Goal: Information Seeking & Learning: Find specific fact

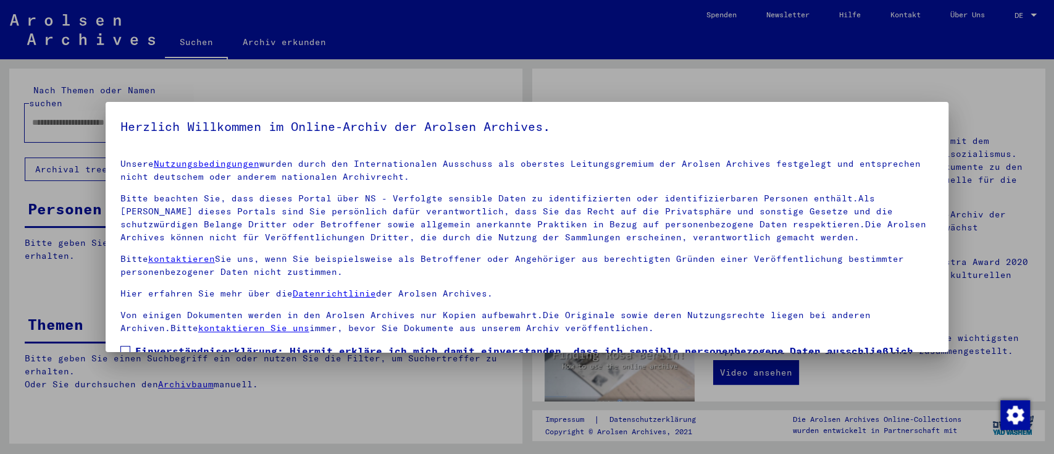
click at [57, 106] on div at bounding box center [527, 227] width 1054 height 454
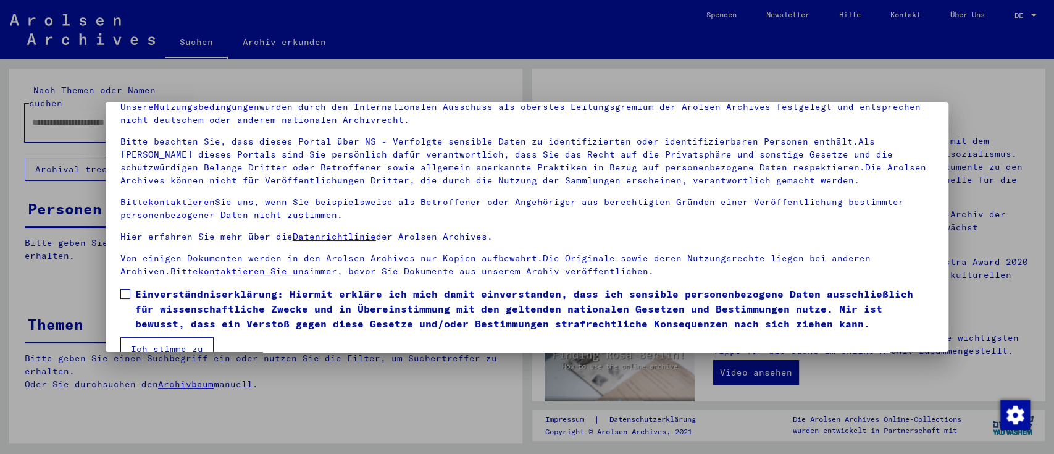
scroll to position [80, 0]
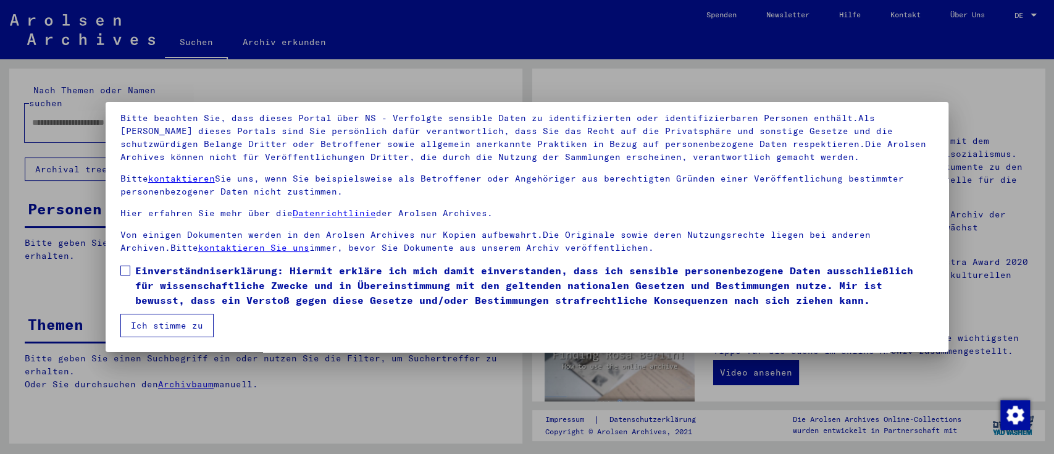
click at [128, 275] on label "Einverständniserklärung: Hiermit erkläre ich mich damit einverstanden, dass ich…" at bounding box center [527, 285] width 814 height 44
click at [149, 316] on button "Ich stimme zu" at bounding box center [166, 325] width 93 height 23
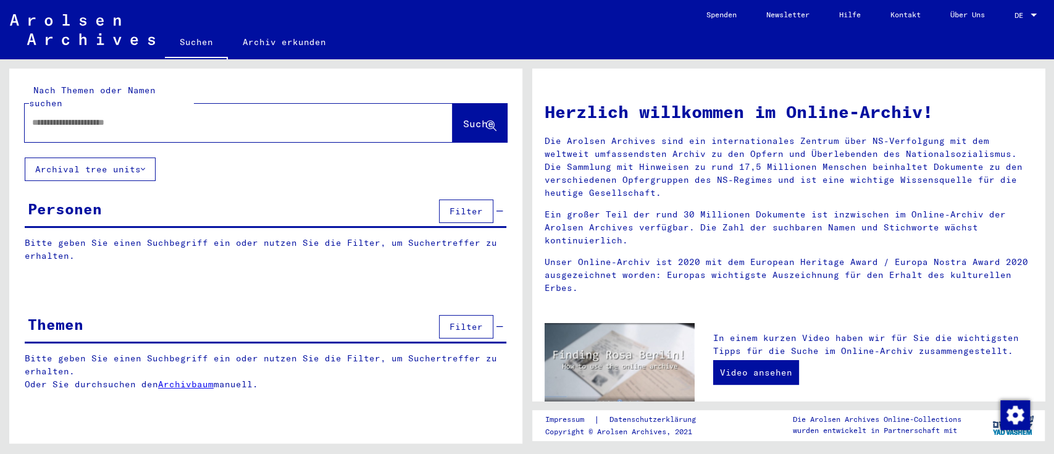
drag, startPoint x: 86, startPoint y: 101, endPoint x: 85, endPoint y: 112, distance: 11.3
click at [85, 109] on div at bounding box center [220, 123] width 391 height 28
drag, startPoint x: 85, startPoint y: 112, endPoint x: 85, endPoint y: 119, distance: 6.8
click at [85, 116] on input "text" at bounding box center [223, 122] width 383 height 13
type input "*"
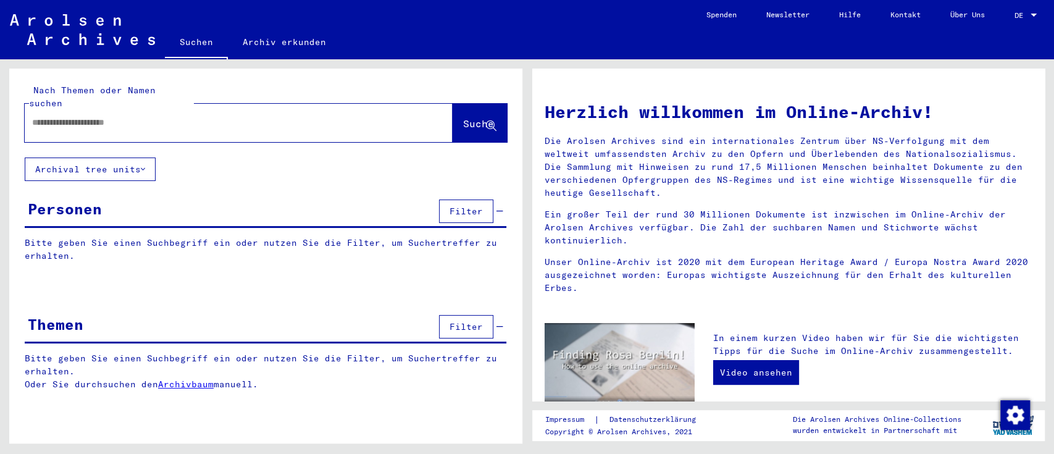
click at [54, 116] on input "text" at bounding box center [223, 122] width 383 height 13
type input "*"
click at [491, 117] on span "Suche" at bounding box center [478, 123] width 31 height 12
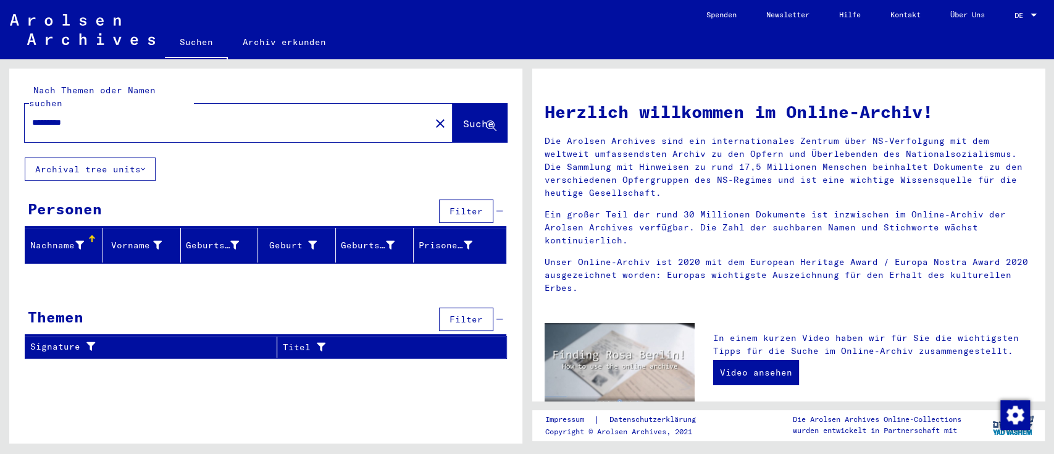
drag, startPoint x: 35, startPoint y: 108, endPoint x: 17, endPoint y: 106, distance: 18.7
click at [17, 106] on div "Nach Themen oder Namen suchen ********* close Suche" at bounding box center [265, 113] width 513 height 89
click at [488, 117] on span "Suche" at bounding box center [478, 123] width 31 height 12
click at [60, 116] on input "*********" at bounding box center [223, 122] width 383 height 13
drag, startPoint x: 90, startPoint y: 112, endPoint x: 127, endPoint y: 110, distance: 36.4
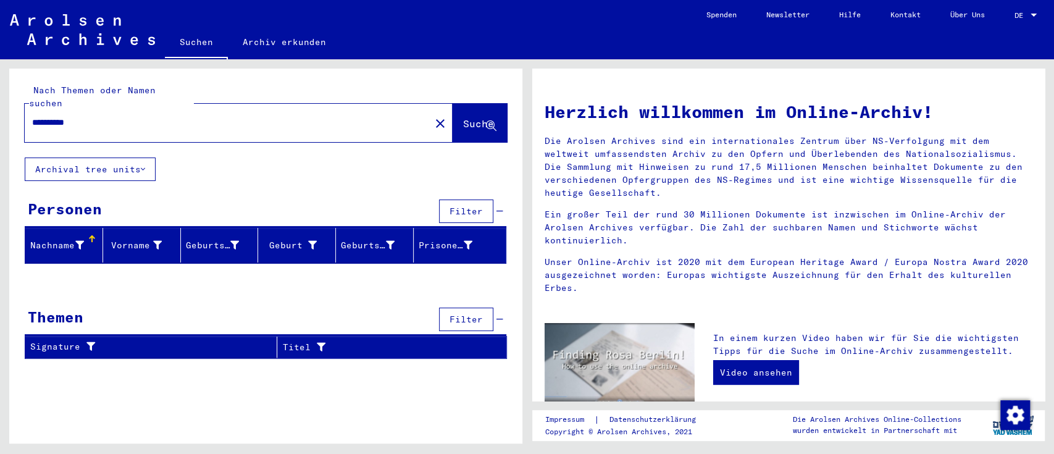
click at [91, 116] on input "**********" at bounding box center [223, 122] width 383 height 13
click at [493, 121] on icon at bounding box center [491, 126] width 10 height 10
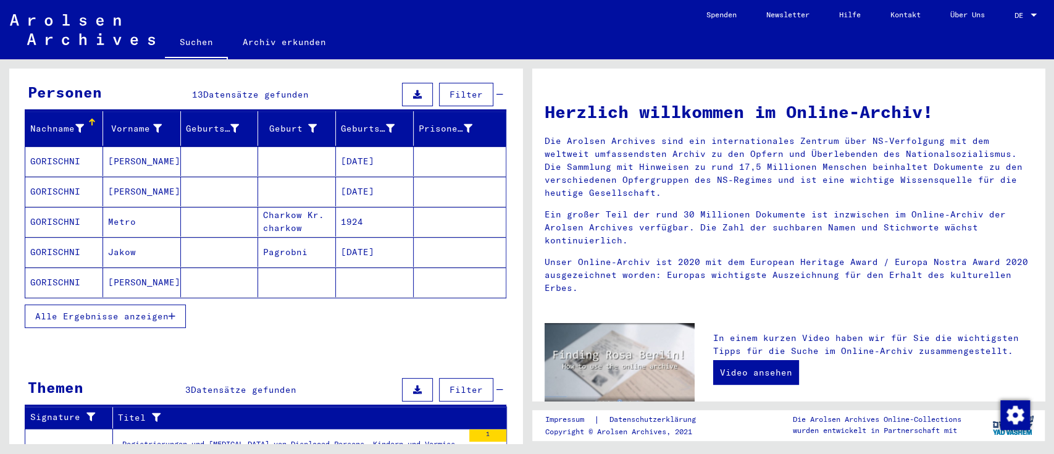
scroll to position [164, 0]
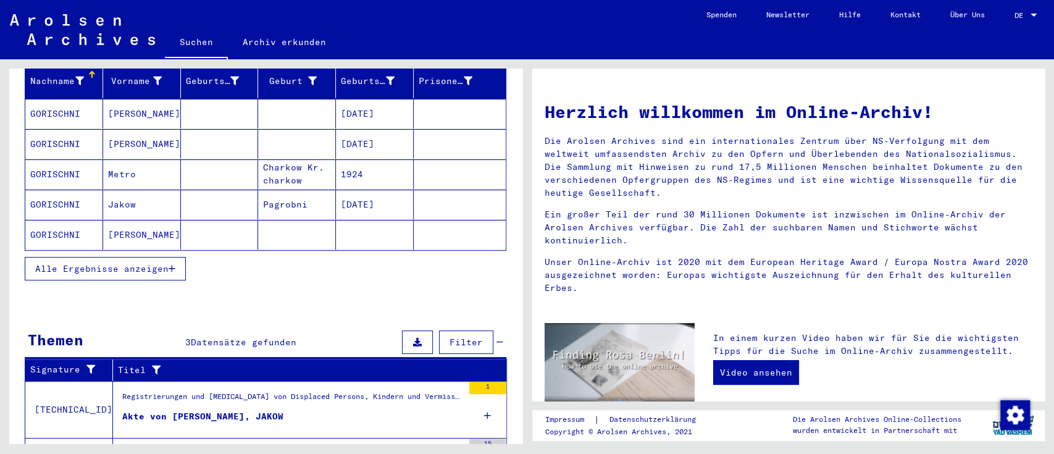
click at [174, 264] on icon "button" at bounding box center [172, 268] width 7 height 9
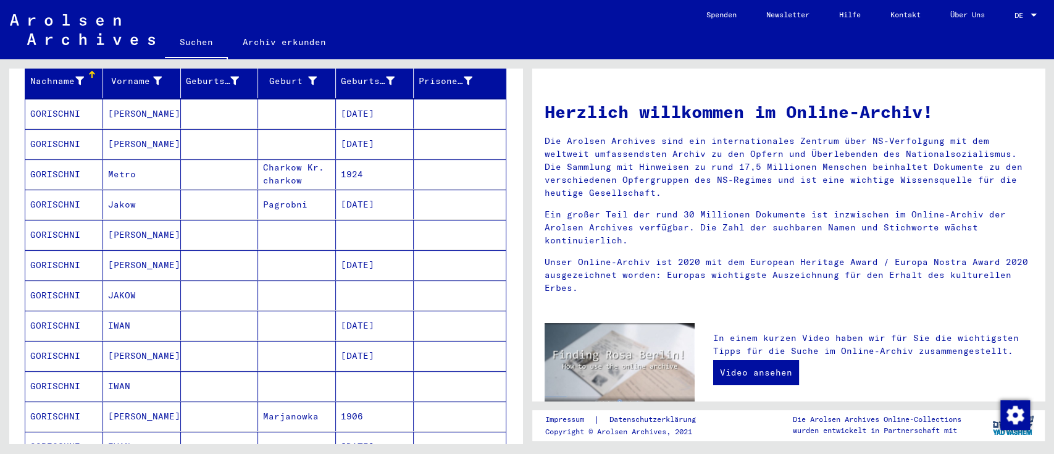
click at [44, 310] on mat-cell "GORISCHNI" at bounding box center [64, 325] width 78 height 30
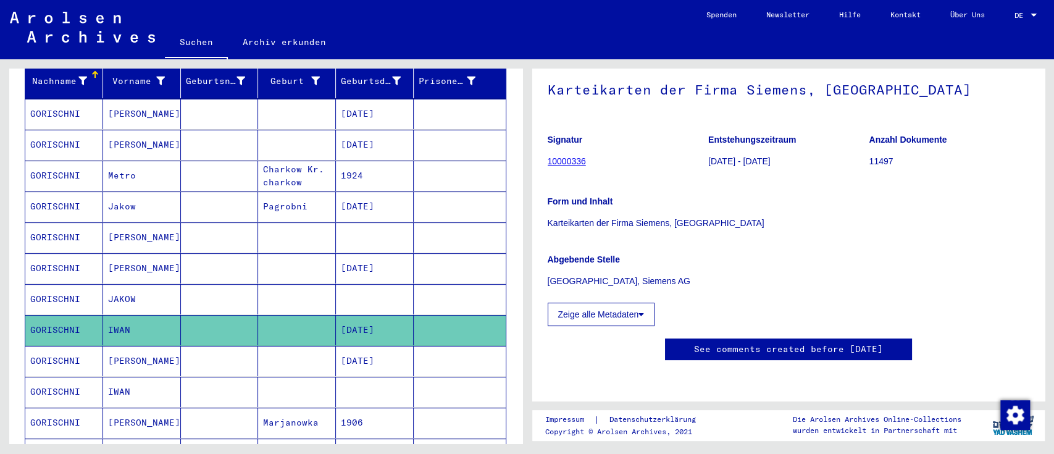
scroll to position [164, 0]
click at [59, 346] on mat-cell "GORISCHNI" at bounding box center [64, 361] width 78 height 30
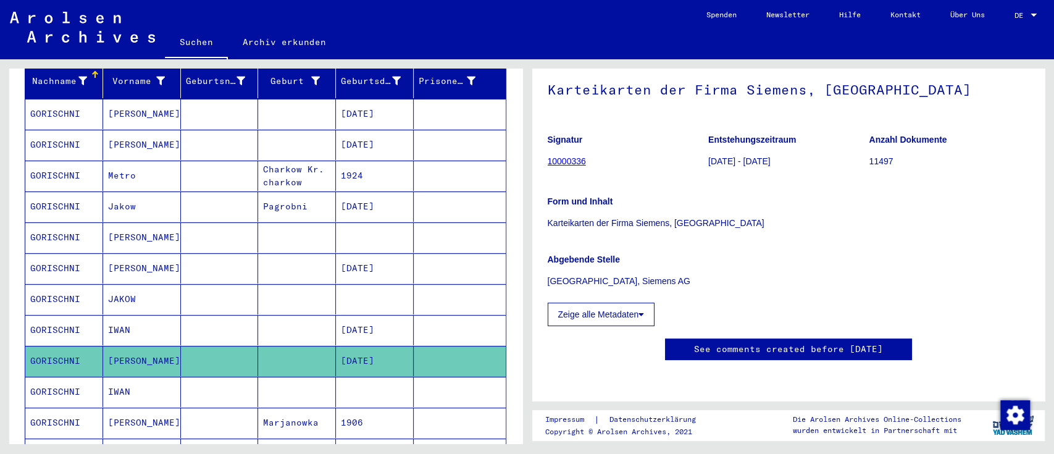
click at [60, 346] on mat-cell "GORISCHNI" at bounding box center [64, 361] width 78 height 30
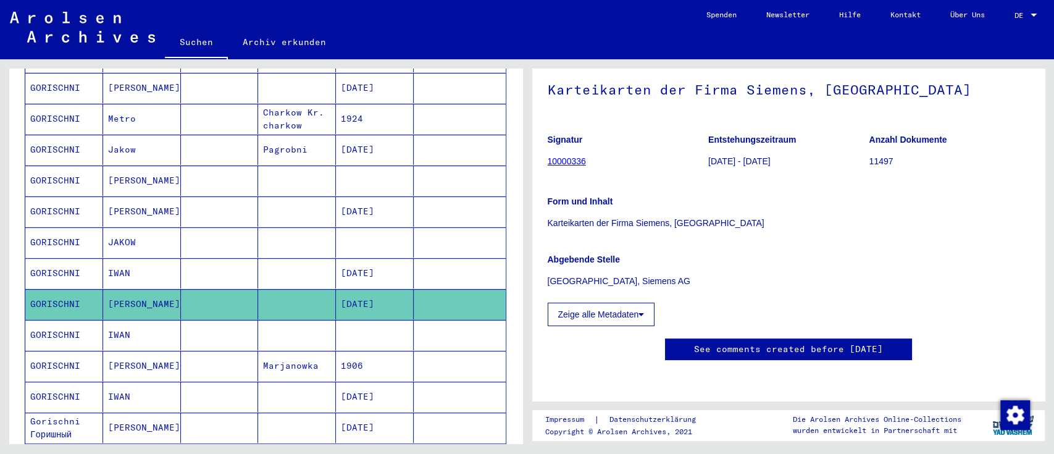
scroll to position [247, 0]
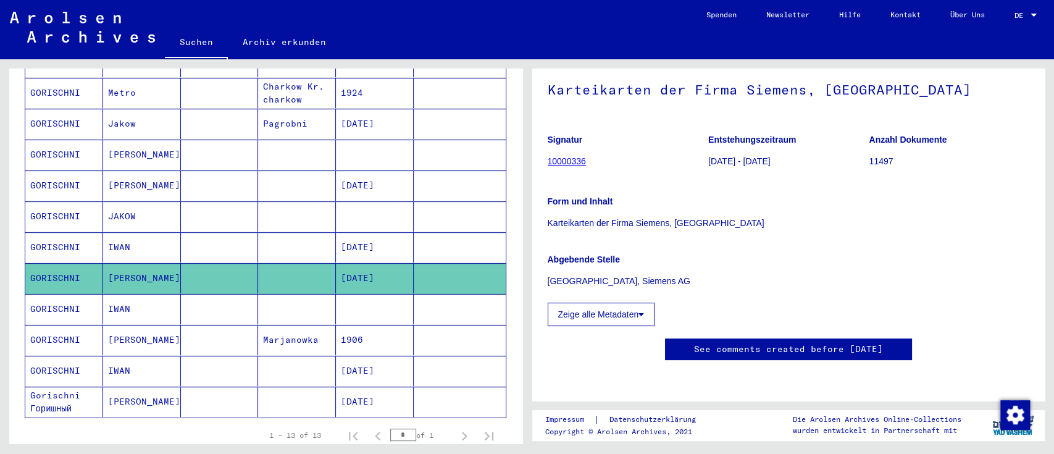
click at [45, 294] on mat-cell "GORISCHNI" at bounding box center [64, 309] width 78 height 30
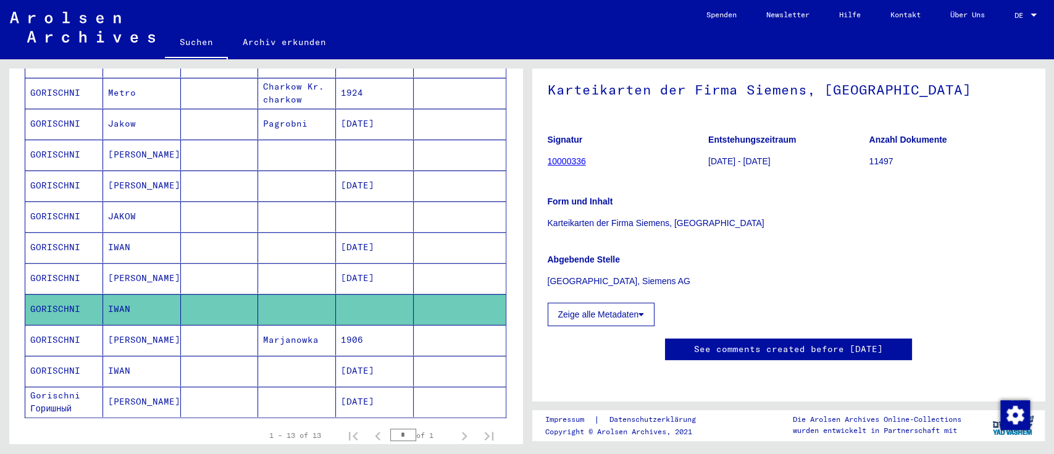
scroll to position [164, 0]
click at [57, 356] on mat-cell "GORISCHNI" at bounding box center [64, 371] width 78 height 30
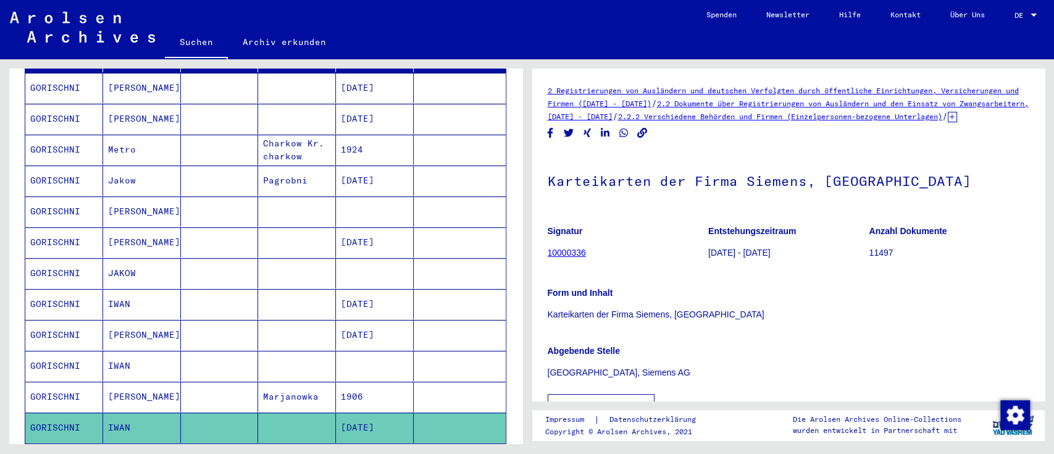
scroll to position [164, 0]
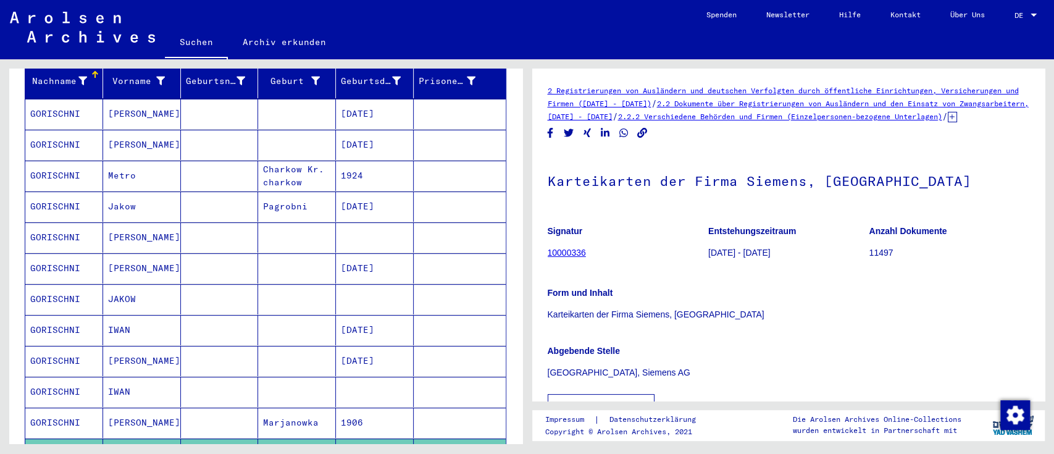
click at [54, 284] on mat-cell "GORISCHNI" at bounding box center [64, 299] width 78 height 30
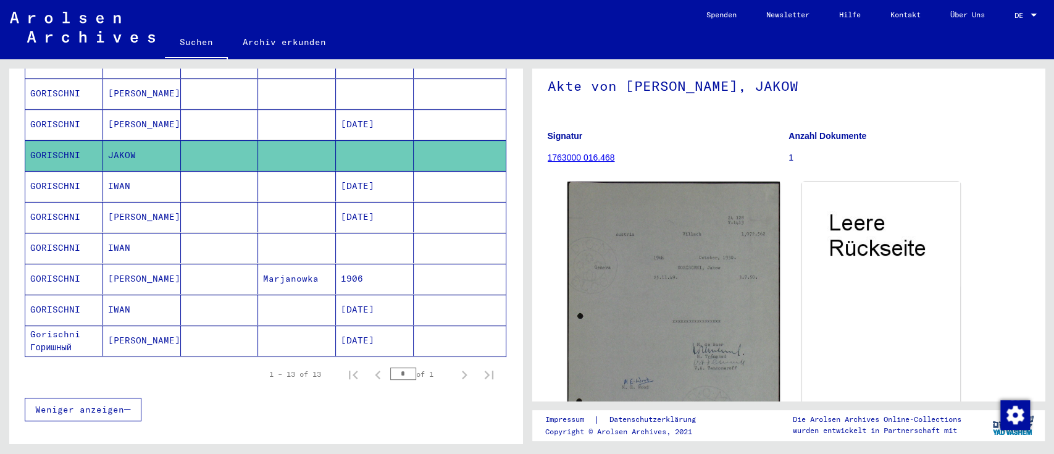
scroll to position [329, 0]
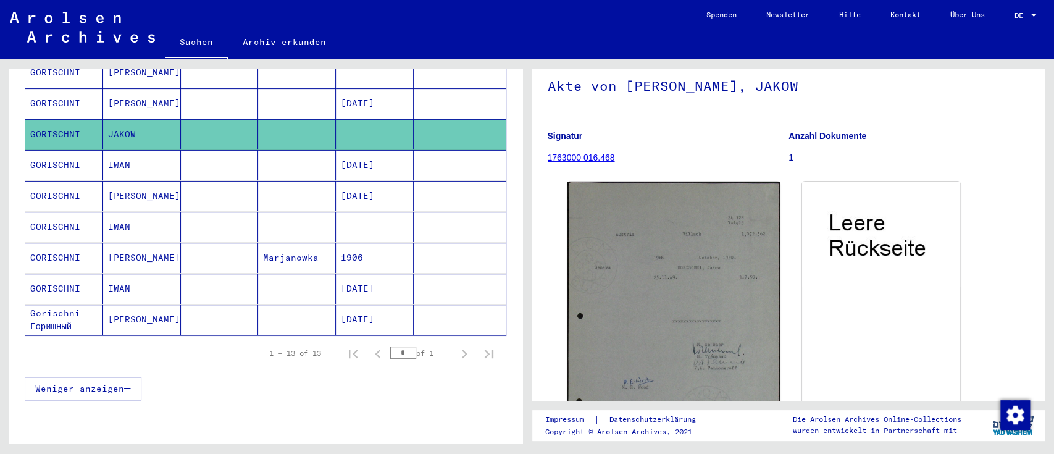
click at [46, 273] on mat-cell "GORISCHNI" at bounding box center [64, 288] width 78 height 30
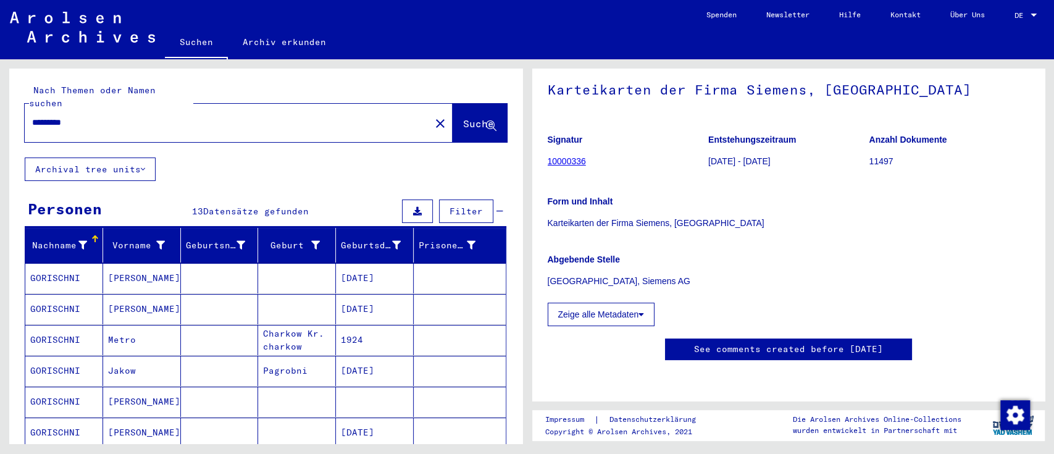
click at [64, 116] on input "*********" at bounding box center [227, 122] width 391 height 13
click at [486, 121] on icon at bounding box center [491, 126] width 10 height 10
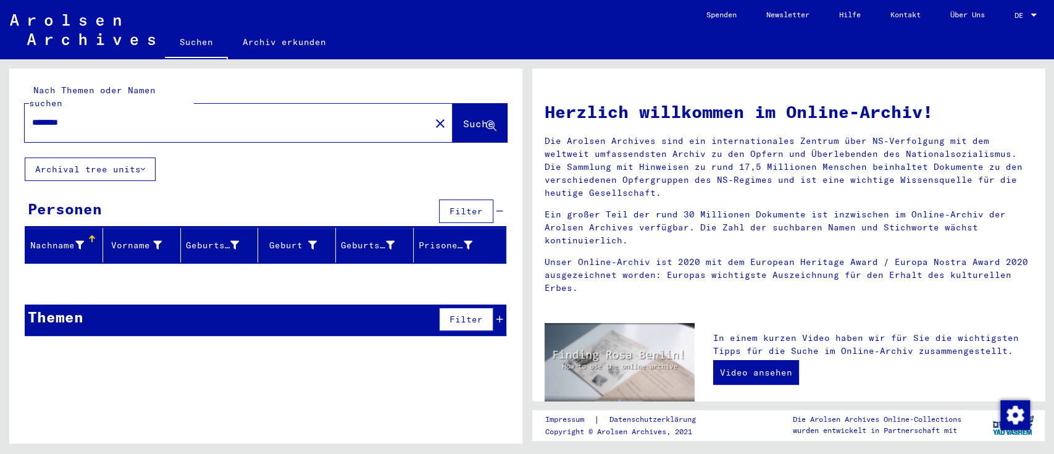
click at [37, 116] on input "********" at bounding box center [223, 122] width 383 height 13
drag, startPoint x: 40, startPoint y: 110, endPoint x: 22, endPoint y: 104, distance: 18.7
click at [22, 104] on div "Nach Themen oder Namen suchen ******** close Suche" at bounding box center [265, 113] width 513 height 89
click at [32, 116] on input "********" at bounding box center [223, 122] width 383 height 13
drag, startPoint x: 59, startPoint y: 107, endPoint x: 71, endPoint y: 113, distance: 13.0
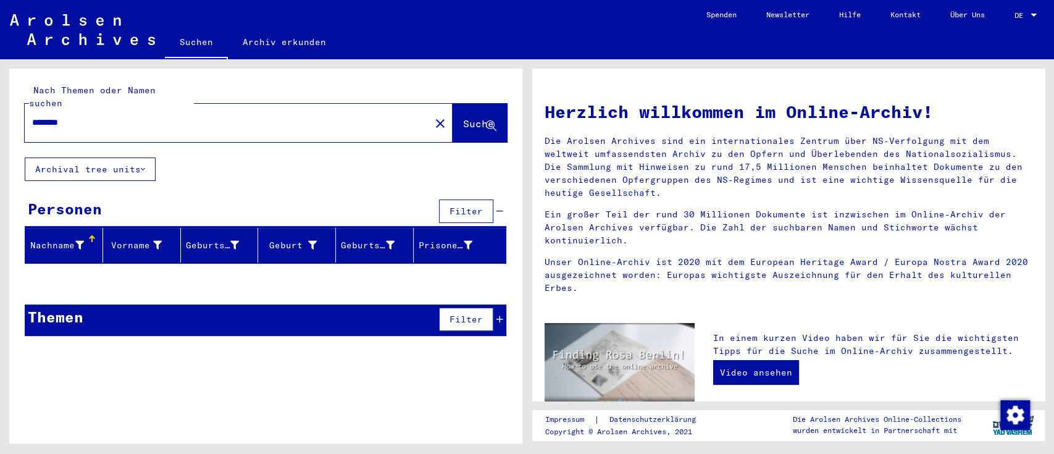
click at [60, 116] on input "********" at bounding box center [223, 122] width 383 height 13
type input "*********"
click at [489, 117] on span "Suche" at bounding box center [478, 123] width 31 height 12
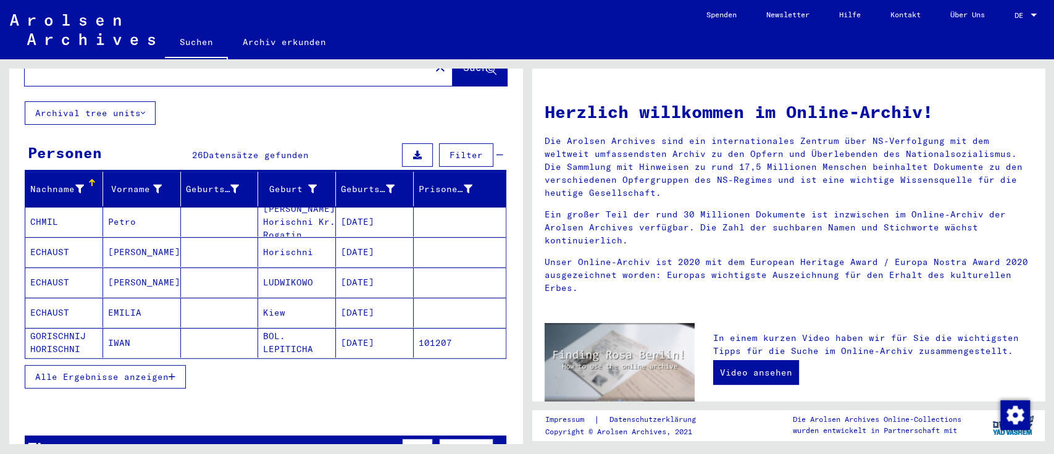
scroll to position [82, 0]
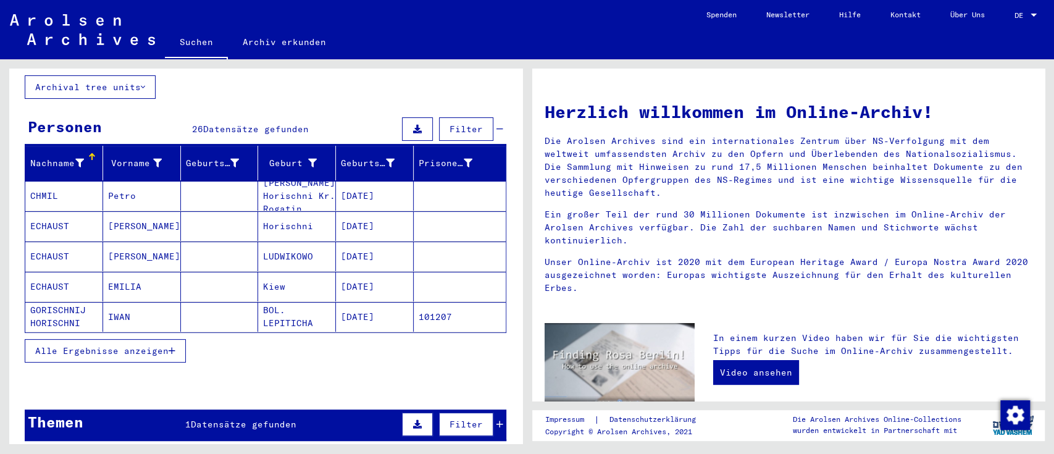
click at [173, 346] on icon "button" at bounding box center [172, 350] width 7 height 9
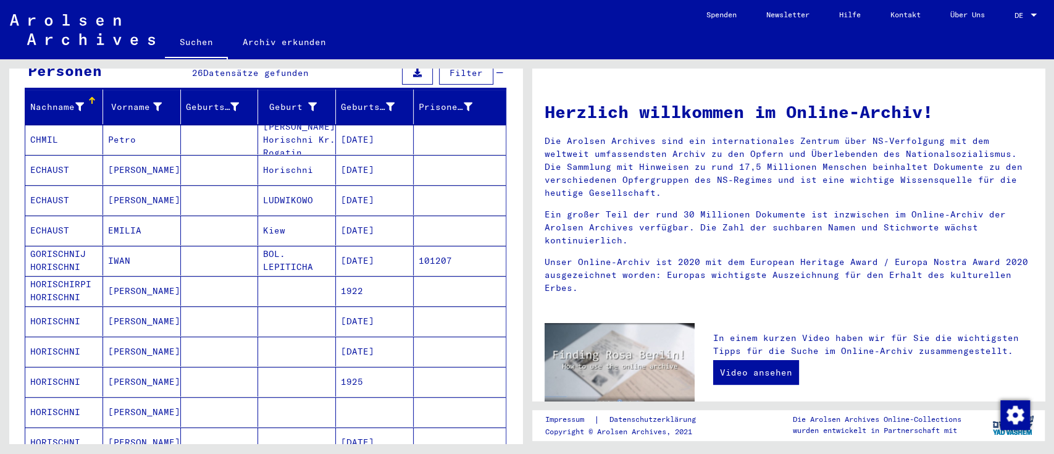
scroll to position [164, 0]
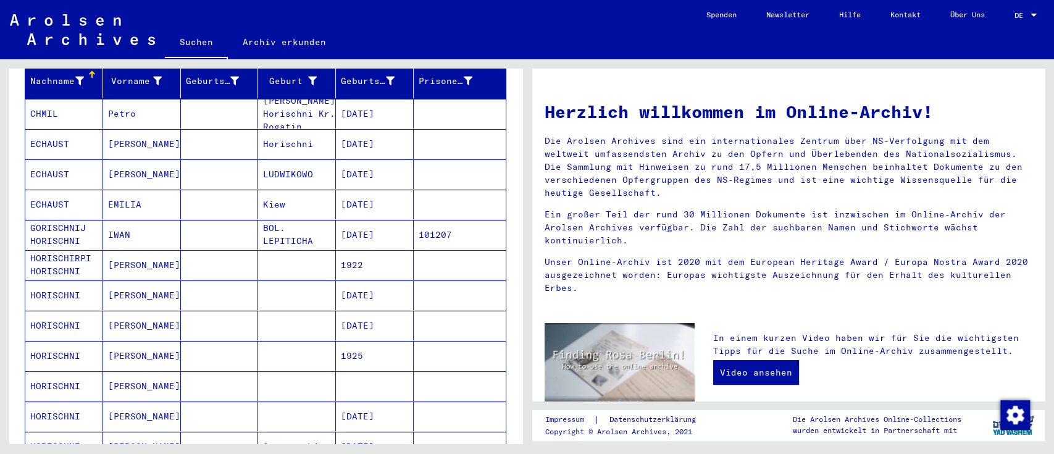
click at [65, 220] on mat-cell "GORISCHNIJ HORISCHNI" at bounding box center [64, 235] width 78 height 30
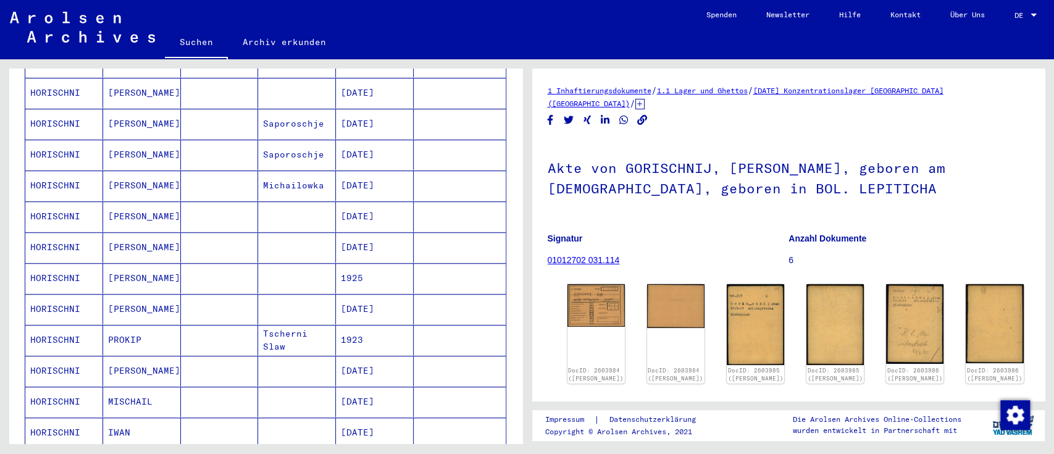
scroll to position [576, 0]
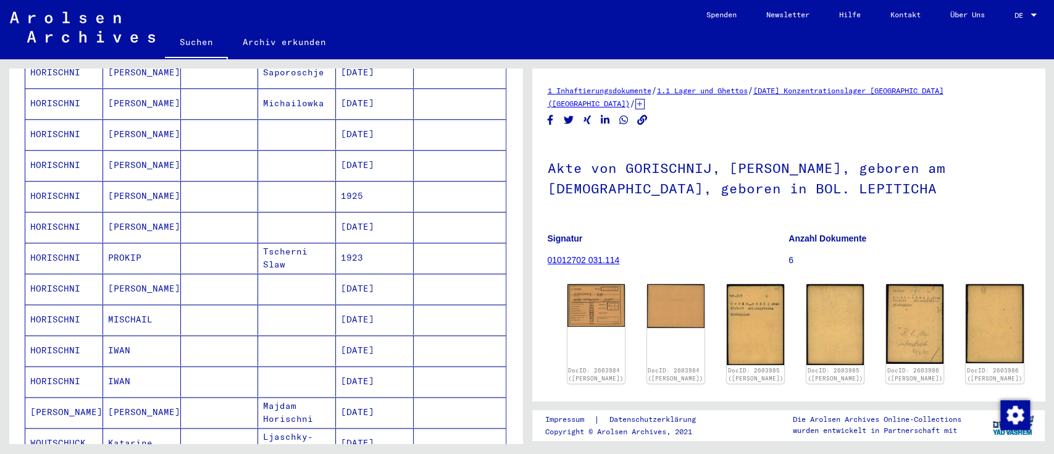
click at [59, 335] on mat-cell "HORISCHNI" at bounding box center [64, 350] width 78 height 30
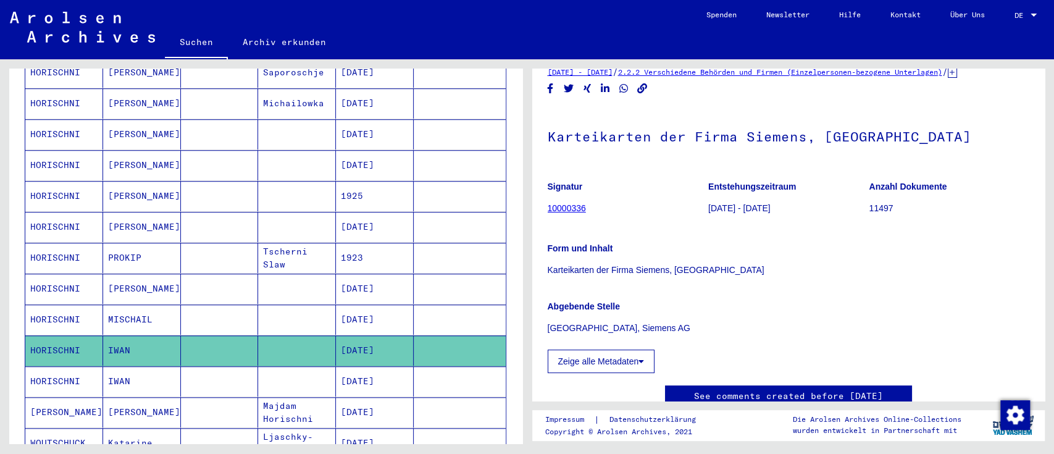
scroll to position [82, 0]
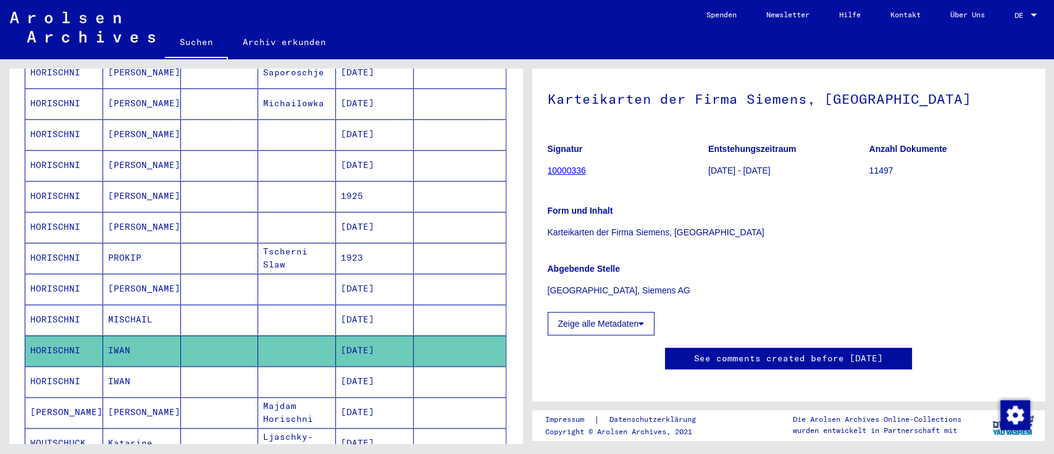
click at [57, 366] on mat-cell "HORISCHNI" at bounding box center [64, 381] width 78 height 30
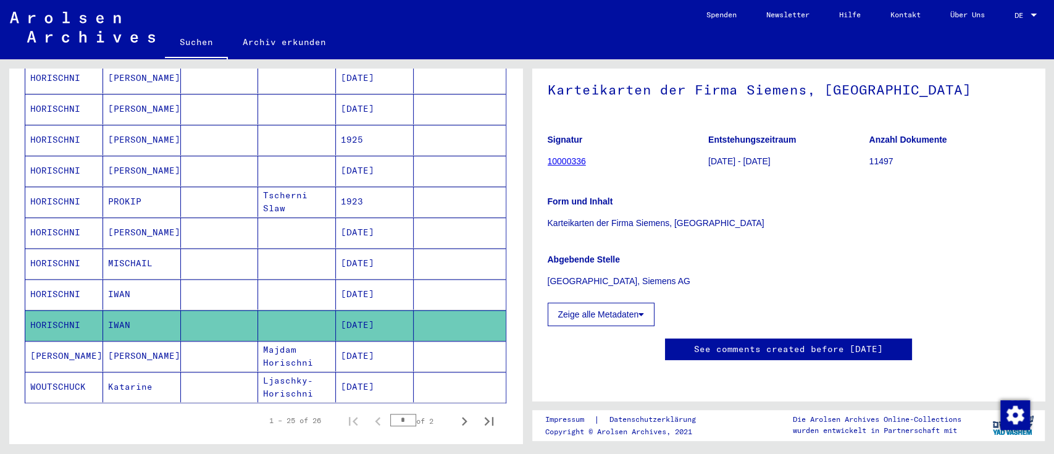
scroll to position [658, 0]
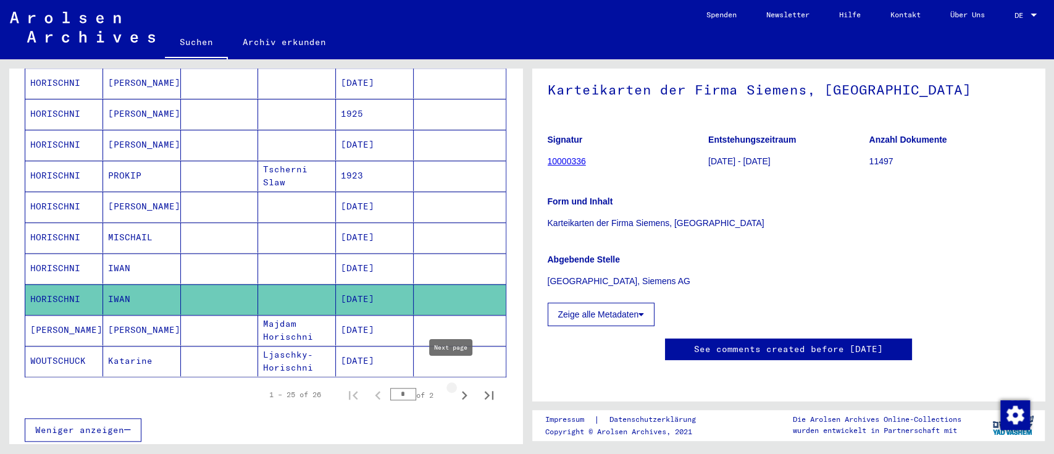
click at [456, 386] on icon "Next page" at bounding box center [464, 394] width 17 height 17
type input "*"
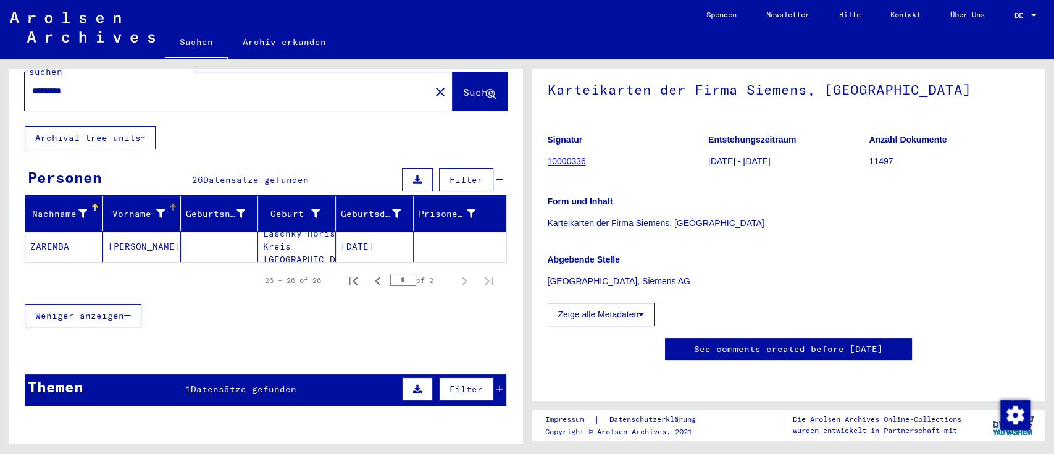
scroll to position [0, 0]
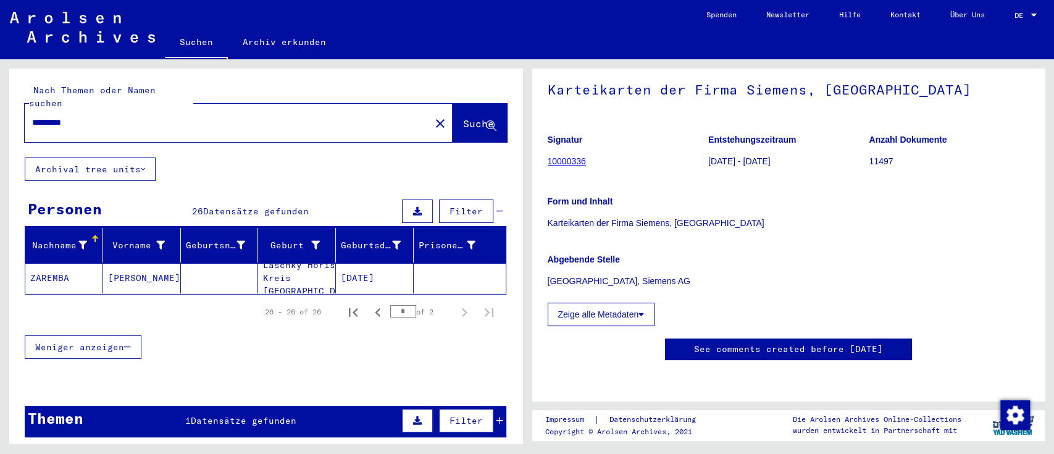
drag, startPoint x: 101, startPoint y: 107, endPoint x: 0, endPoint y: 107, distance: 100.6
click at [0, 107] on div "Nach Themen oder Namen suchen ********* close Suche Archival tree units Persone…" at bounding box center [263, 251] width 527 height 384
paste input "*"
type input "**********"
click at [484, 109] on button "Suche" at bounding box center [479, 123] width 54 height 38
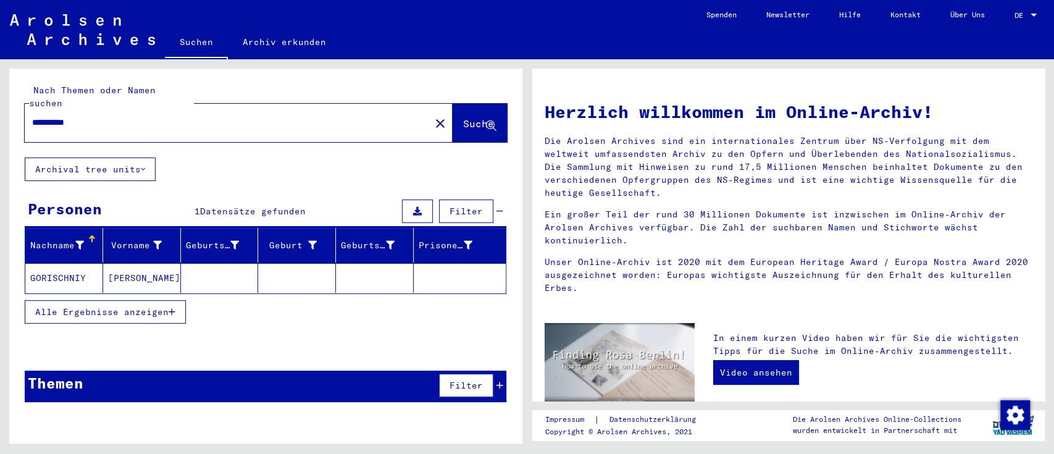
click at [49, 264] on mat-cell "GORISCHNIY" at bounding box center [64, 278] width 78 height 30
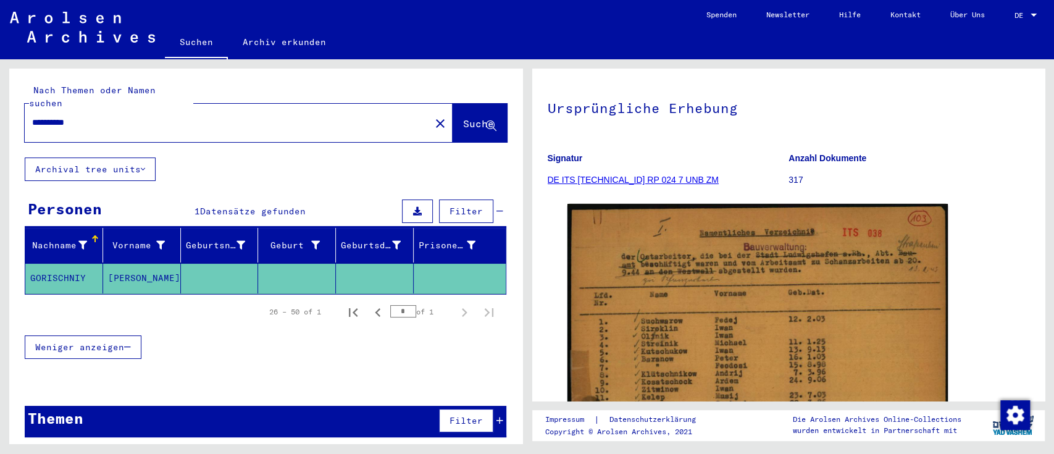
scroll to position [164, 0]
